Goal: Task Accomplishment & Management: Manage account settings

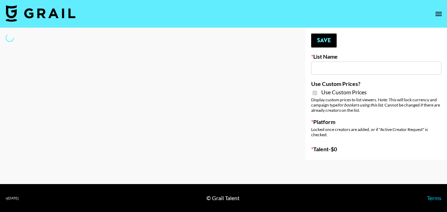
type input "Craftd"
checkbox input "true"
select select "Brand"
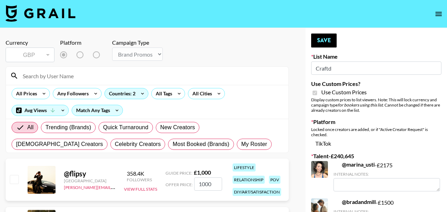
checkbox input "false"
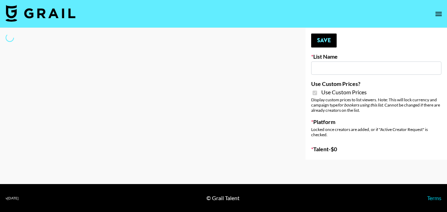
type input "Craftd"
checkbox input "true"
select select "Brand"
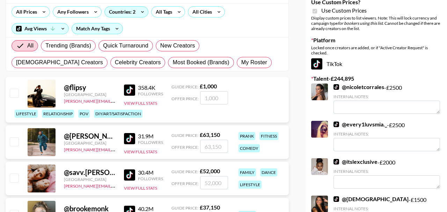
scroll to position [71, 0]
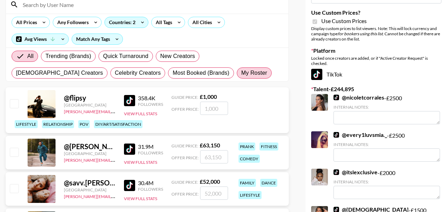
click at [241, 74] on span "My Roster" at bounding box center [254, 73] width 26 height 8
click at [241, 73] on input "My Roster" at bounding box center [241, 73] width 0 height 0
radio input "true"
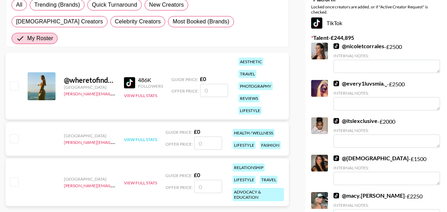
scroll to position [124, 0]
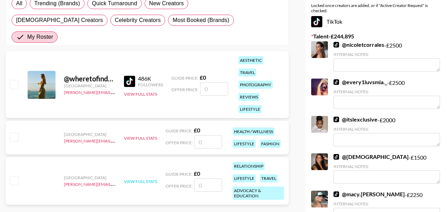
click at [147, 179] on button "View Full Stats" at bounding box center [140, 181] width 33 height 5
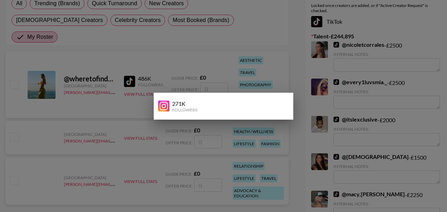
click at [129, 185] on div at bounding box center [223, 106] width 447 height 212
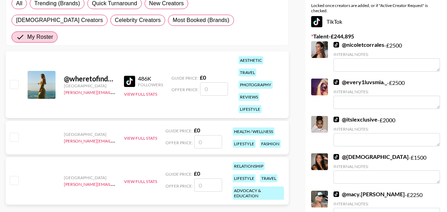
click at [15, 176] on input "checkbox" at bounding box center [14, 180] width 8 height 8
checkbox input "false"
click at [211, 179] on input "number" at bounding box center [208, 185] width 28 height 13
type input "2"
checkbox input "true"
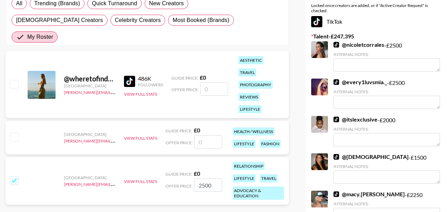
type input "2500"
click at [116, 187] on div "United States clarissa.lucattini@grail-talent.com View Full Stats Guide Price: …" at bounding box center [147, 181] width 283 height 48
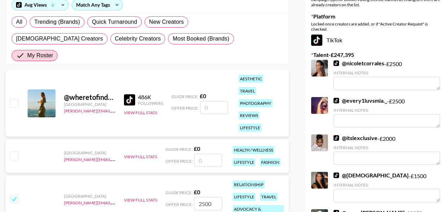
scroll to position [103, 0]
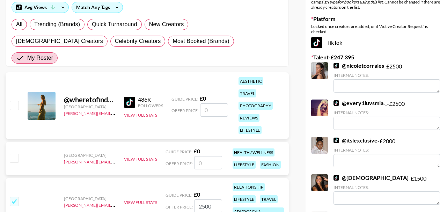
click at [10, 101] on input "checkbox" at bounding box center [14, 105] width 8 height 8
click at [13, 100] on div at bounding box center [13, 106] width 11 height 12
click at [14, 101] on input "checkbox" at bounding box center [14, 105] width 8 height 8
click at [15, 101] on input "checkbox" at bounding box center [14, 105] width 8 height 8
checkbox input "false"
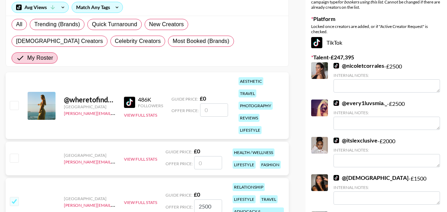
click at [217, 103] on input "number" at bounding box center [214, 109] width 28 height 13
type input "2"
checkbox input "true"
type input "2500"
click at [212, 102] on div "@ wheretofindme United Kingdom clarissa.lucattini@grail-talent.com 486K Followe…" at bounding box center [147, 105] width 283 height 67
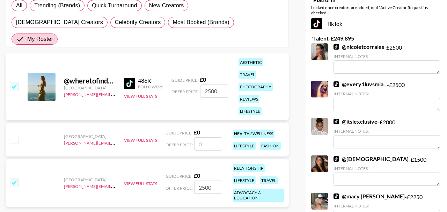
scroll to position [122, 0]
click at [140, 137] on button "View Full Stats" at bounding box center [140, 139] width 33 height 5
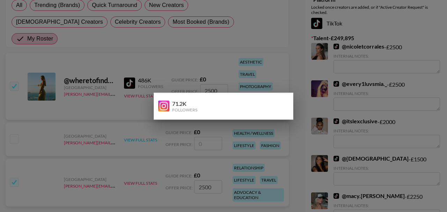
click at [140, 122] on div at bounding box center [223, 106] width 447 height 212
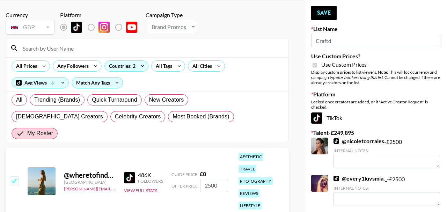
scroll to position [27, 0]
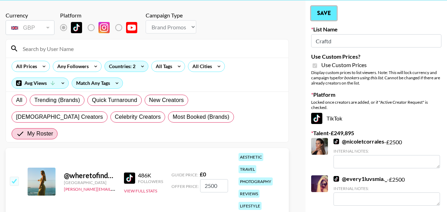
click at [331, 12] on button "Save" at bounding box center [324, 13] width 26 height 14
radio input "true"
